Goal: Transaction & Acquisition: Purchase product/service

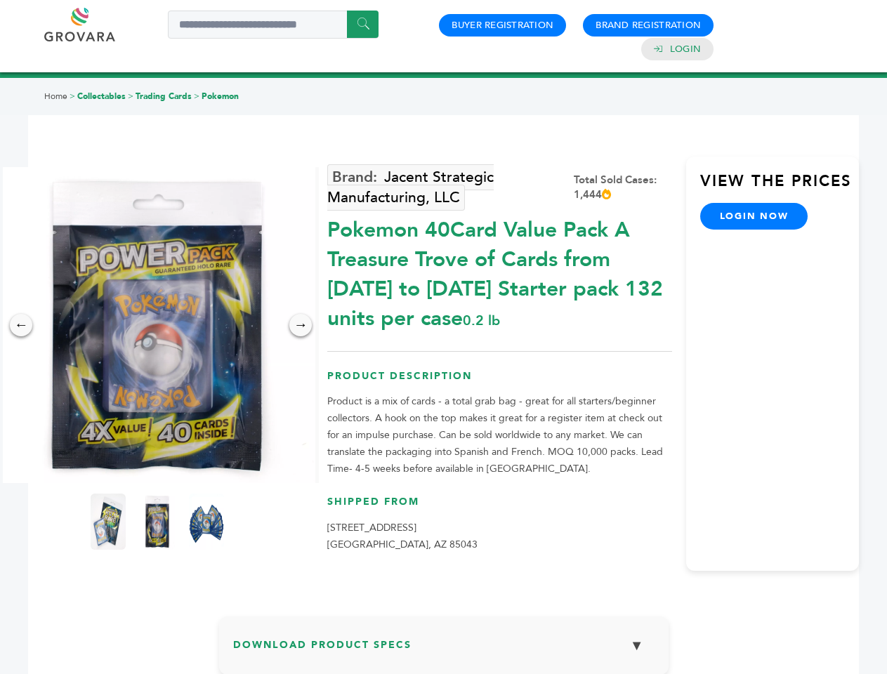
click at [157, 325] on img at bounding box center [157, 325] width 316 height 316
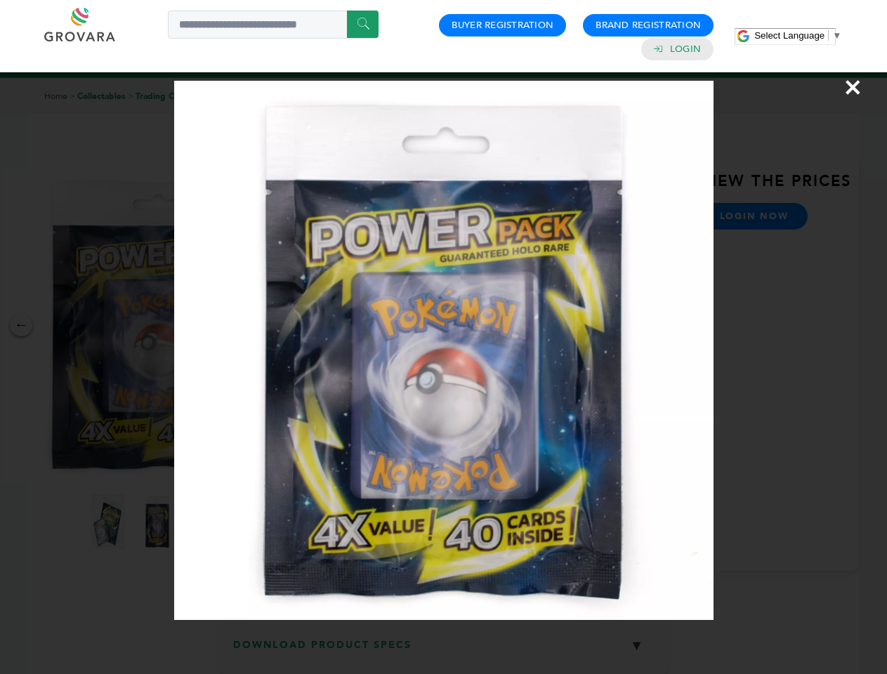
click at [21, 325] on div "×" at bounding box center [443, 337] width 887 height 674
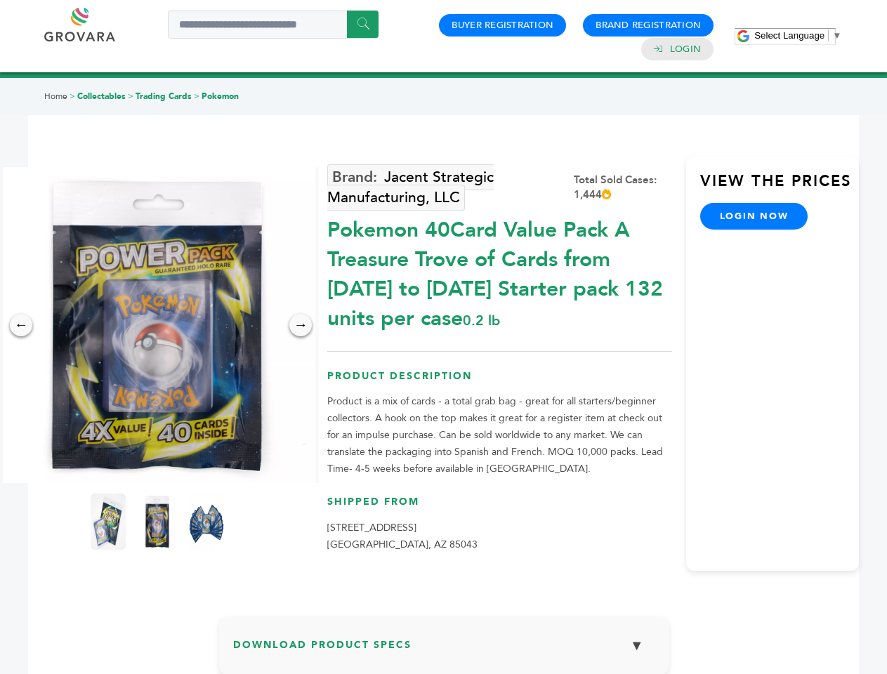
click at [301, 325] on div "→" at bounding box center [300, 325] width 22 height 22
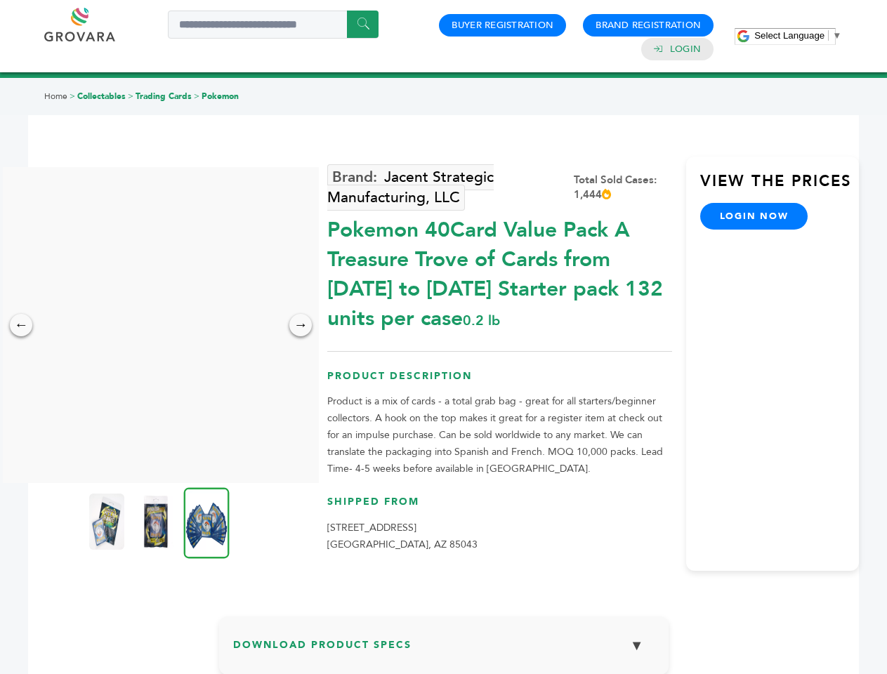
click at [108, 522] on img at bounding box center [106, 522] width 35 height 56
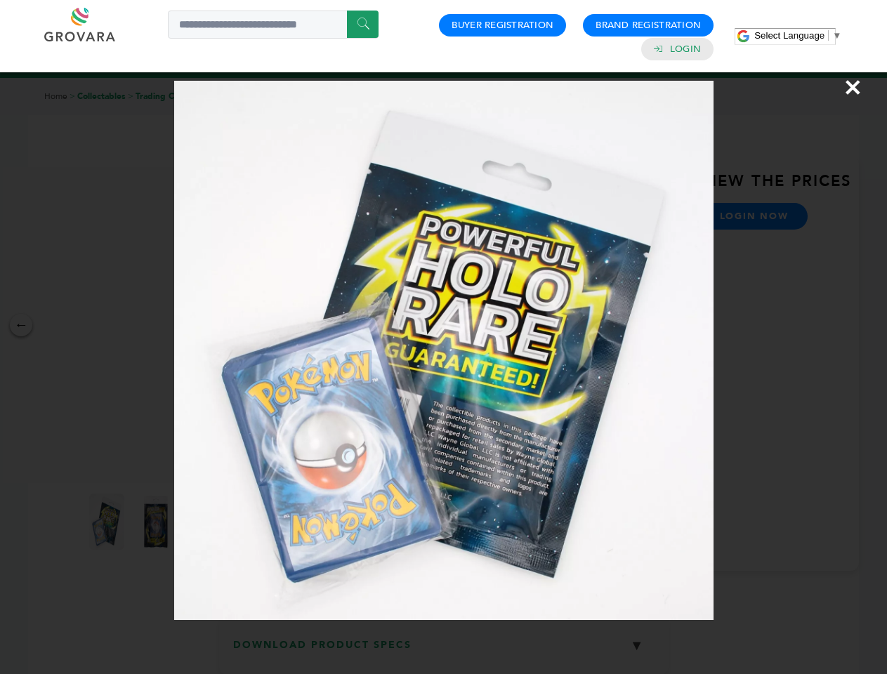
click at [157, 522] on div "×" at bounding box center [443, 337] width 887 height 674
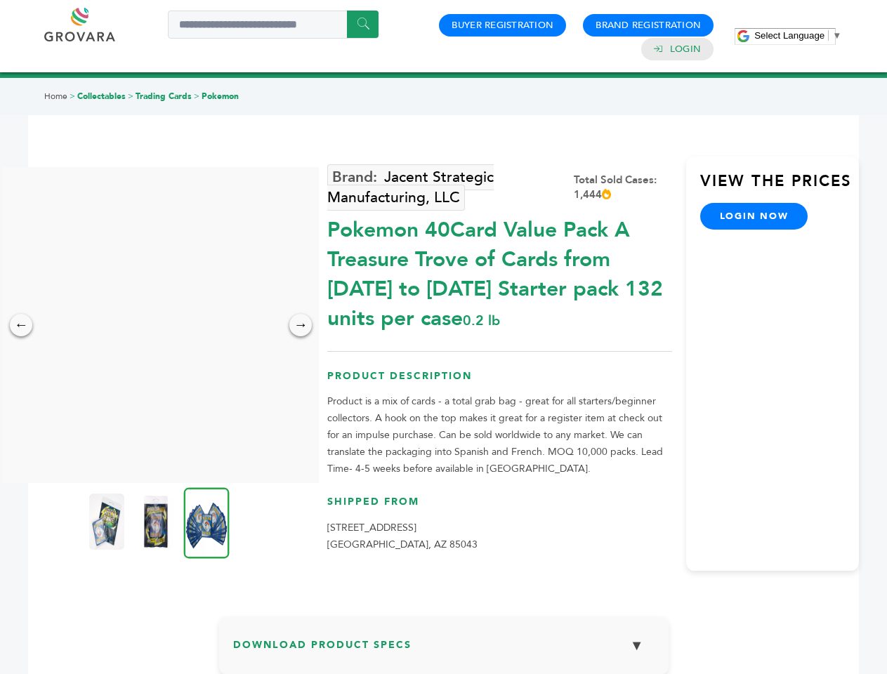
click at [207, 522] on img at bounding box center [207, 523] width 46 height 71
click at [0, 0] on div "×" at bounding box center [0, 0] width 0 height 0
